Goal: Task Accomplishment & Management: Complete application form

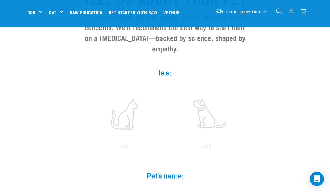
scroll to position [68, 0]
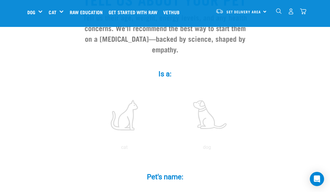
click at [129, 121] on label at bounding box center [124, 115] width 80 height 50
click at [83, 149] on input "radio" at bounding box center [83, 149] width 0 height 0
radio input "true"
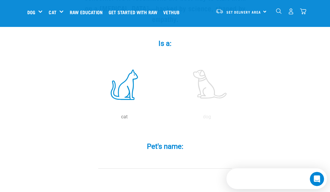
scroll to position [0, 0]
click at [166, 167] on input "Pet's name: *" at bounding box center [164, 162] width 133 height 13
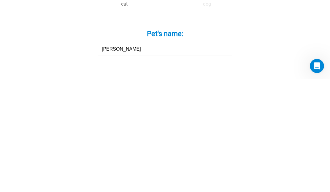
type input "[PERSON_NAME]"
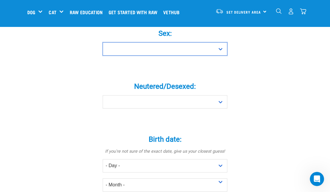
select select "boy"
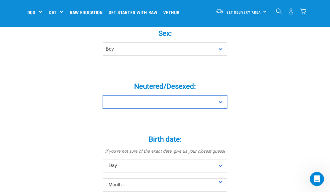
click at [218, 106] on select "Yes No" at bounding box center [165, 101] width 125 height 13
select select "yes"
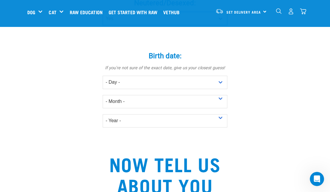
scroll to position [353, 0]
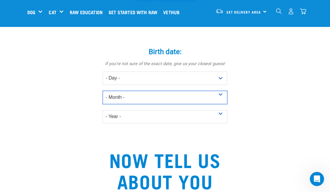
click at [214, 102] on select "- Month - January February March April May June July August September October N…" at bounding box center [165, 97] width 125 height 13
select select "January"
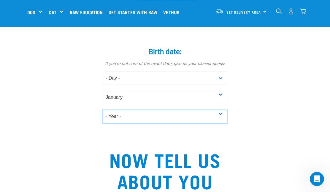
click at [221, 120] on select "- Year - 2025 2024 2023 2022 2021 2020 2019 2018 2017 2016 2015 2014 2013 2012" at bounding box center [165, 116] width 125 height 13
select select "2025"
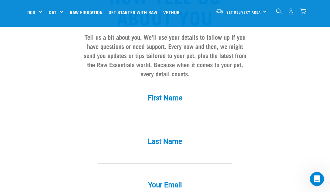
scroll to position [518, 0]
click at [176, 119] on input "First Name *" at bounding box center [164, 113] width 133 height 13
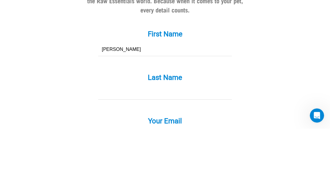
type input "[PERSON_NAME]"
click at [172, 150] on input "Last Name *" at bounding box center [164, 156] width 133 height 13
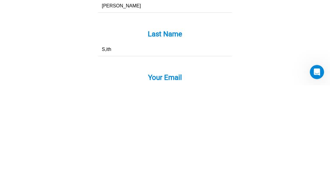
type input "S,ith"
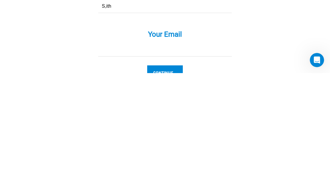
scroll to position [669, 0]
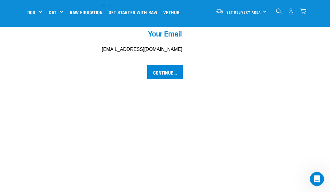
type input "[EMAIL_ADDRESS][DOMAIN_NAME]"
click at [166, 77] on input "Continue..." at bounding box center [165, 72] width 36 height 14
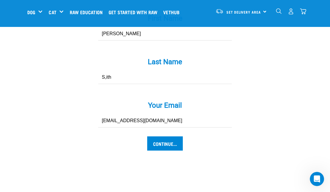
scroll to position [604, 0]
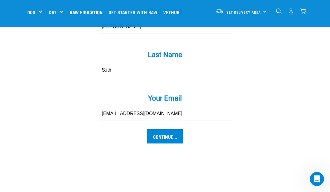
click at [170, 140] on input "Continue..." at bounding box center [165, 137] width 36 height 14
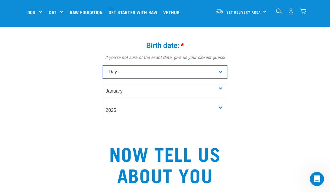
scroll to position [359, 0]
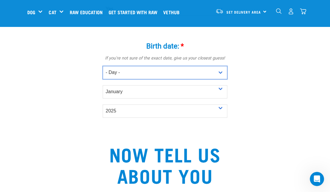
click at [223, 79] on select "- Day - 1 2 3 4 5 6 7 8 9 10 11 12 13 14 15 16 17 18 19 20 21 22 23 24 25 26 27" at bounding box center [165, 72] width 125 height 13
select select "1"
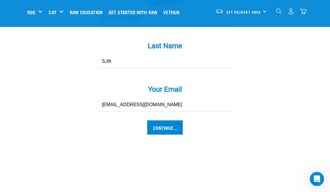
scroll to position [614, 0]
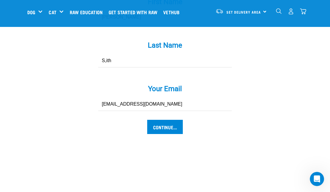
click at [169, 132] on input "Continue..." at bounding box center [165, 127] width 36 height 14
click at [121, 68] on input "S,ith" at bounding box center [164, 60] width 133 height 13
